Goal: Obtain resource: Download file/media

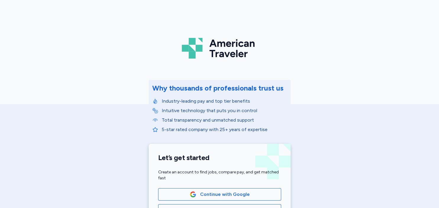
scroll to position [196, 0]
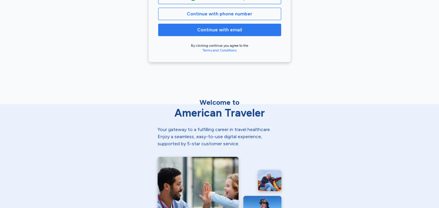
click at [265, 29] on span "Continue with email" at bounding box center [219, 29] width 113 height 7
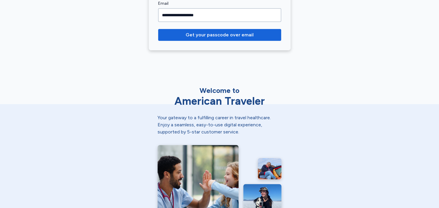
type input "**********"
click at [158, 29] on button "Get your passcode over email" at bounding box center [219, 35] width 123 height 12
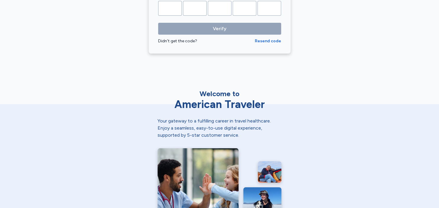
type input "*"
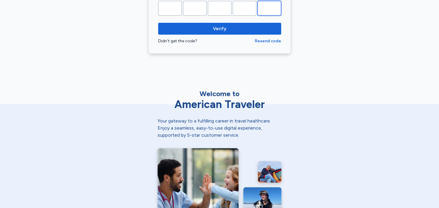
type input "*"
click at [158, 23] on button "Verify" at bounding box center [219, 29] width 123 height 12
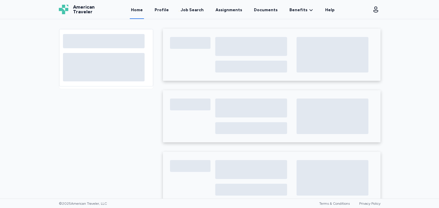
scroll to position [14, 0]
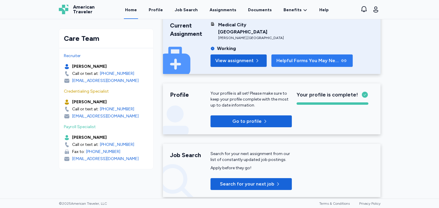
click at [329, 57] on span "Helpful Forms You May Need" at bounding box center [307, 60] width 63 height 7
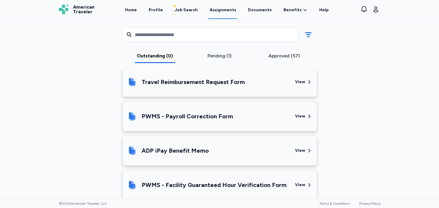
scroll to position [188, 0]
click at [276, 182] on div "PWMS - Facility Guaranteed Hour Verification Form" at bounding box center [214, 184] width 145 height 8
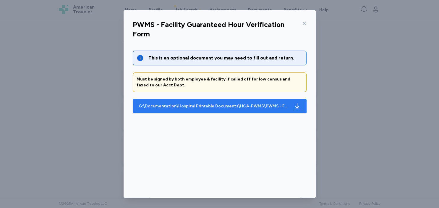
click at [280, 105] on div "G:\Documentation\Hospital Printable Documents\HCA-PWMS\PWMS - Facility Guarante…" at bounding box center [214, 106] width 150 height 6
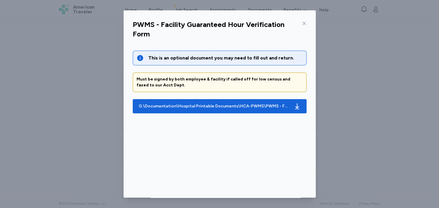
click at [303, 22] on icon at bounding box center [303, 23] width 3 height 3
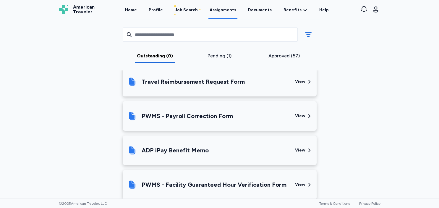
click at [337, 80] on div "Medical City [GEOGRAPHIC_DATA] [DATE] - [DATE] Requirements All assignment requ…" at bounding box center [219, 63] width 331 height 437
click at [318, 9] on link "Help" at bounding box center [324, 10] width 12 height 18
